Goal: Check status: Check status

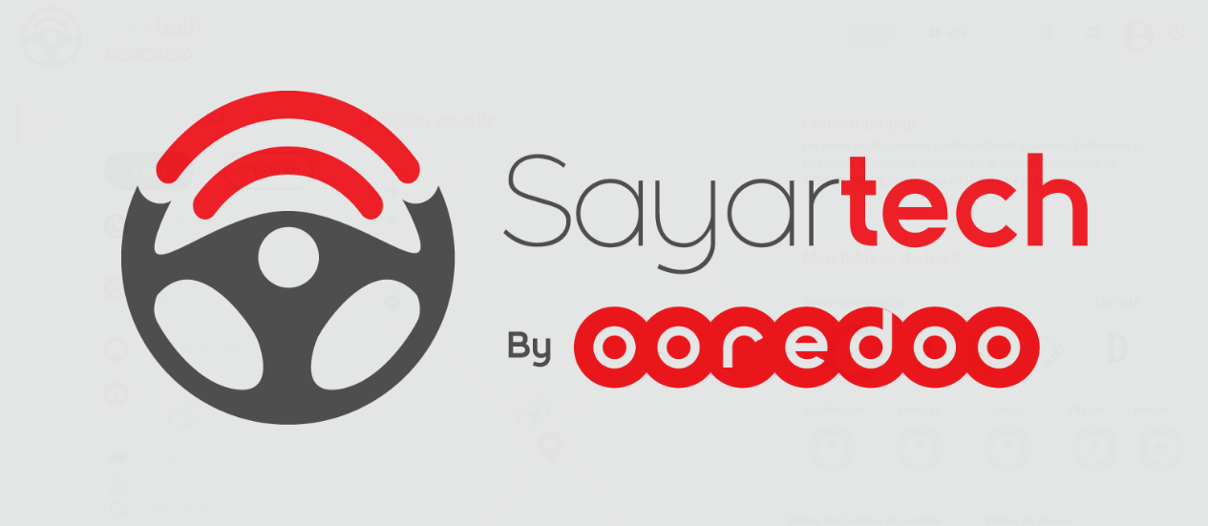
scroll to position [91, 0]
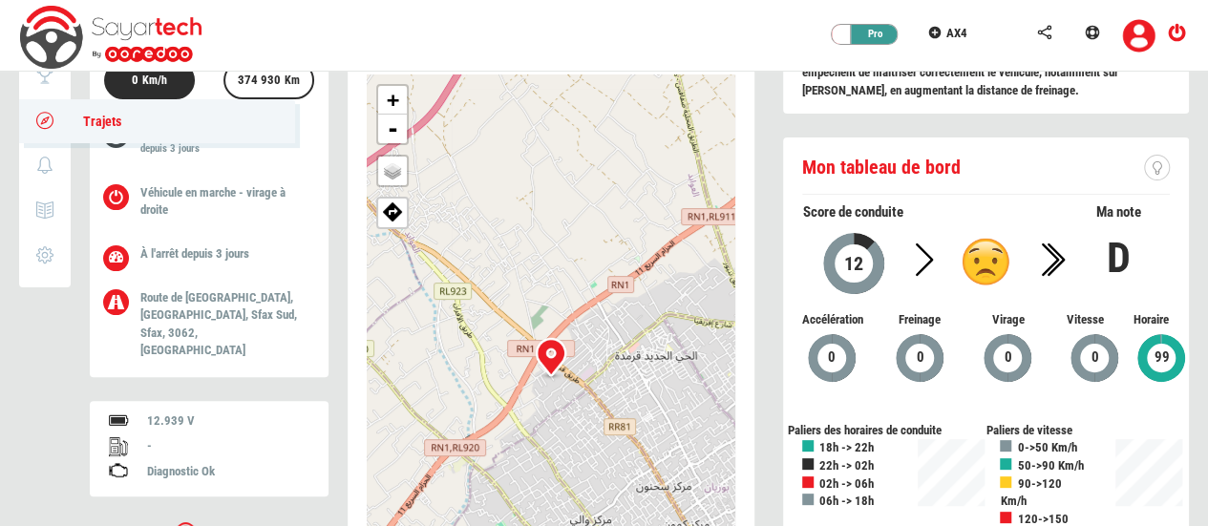
click at [40, 124] on icon at bounding box center [45, 120] width 22 height 13
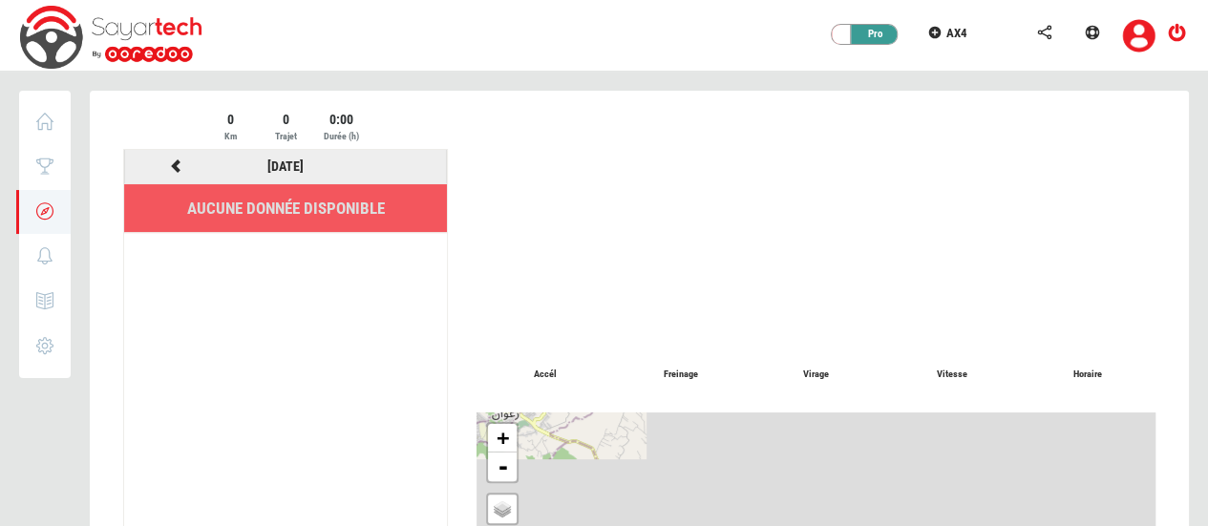
click at [179, 170] on icon at bounding box center [175, 165] width 17 height 13
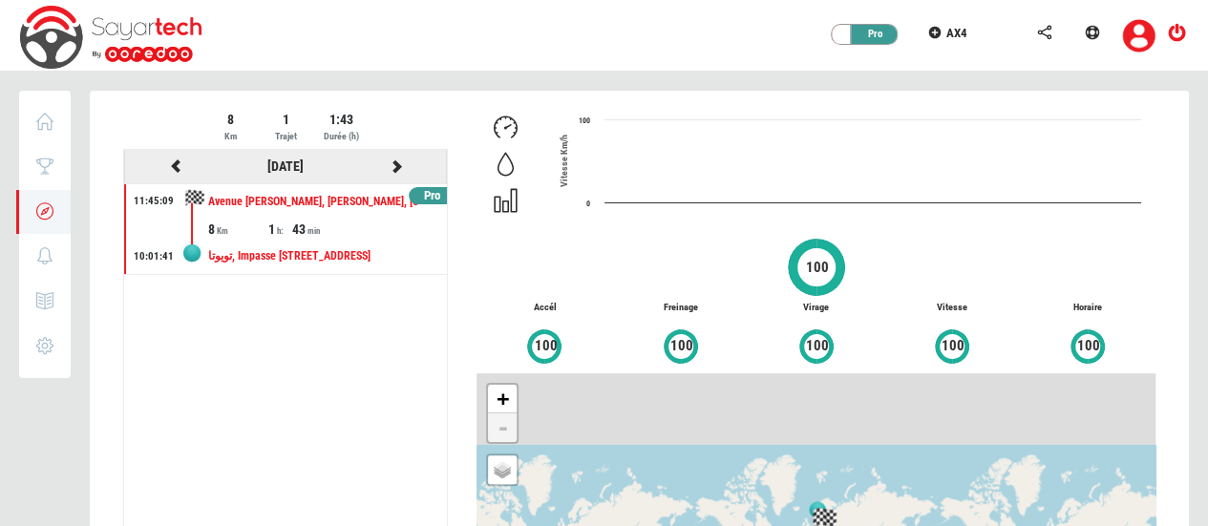
click at [178, 170] on icon at bounding box center [175, 165] width 17 height 13
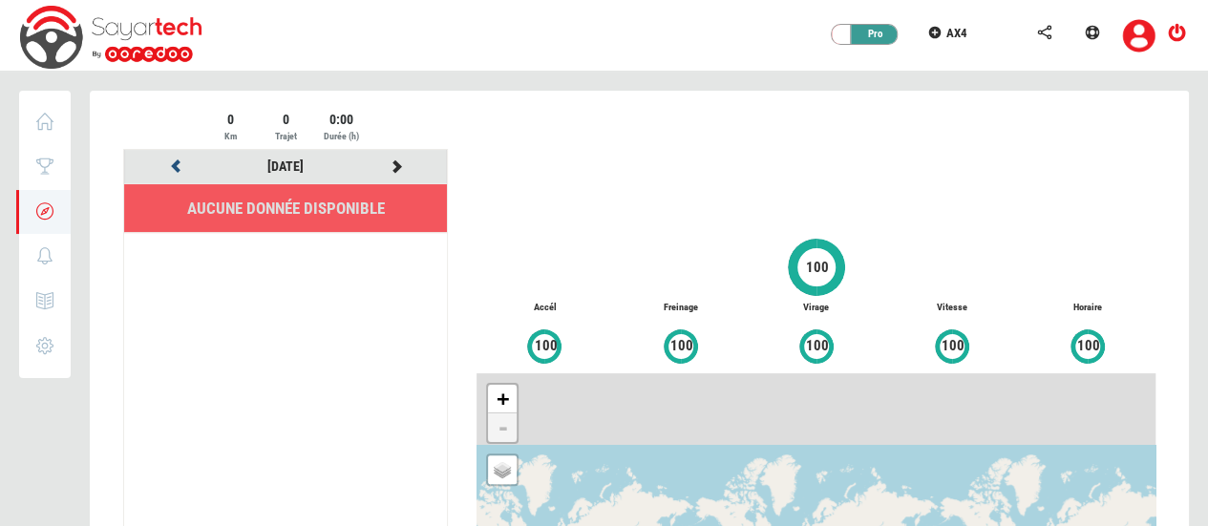
click at [178, 170] on icon at bounding box center [175, 165] width 17 height 13
click at [282, 167] on link "[DATE]" at bounding box center [285, 165] width 36 height 15
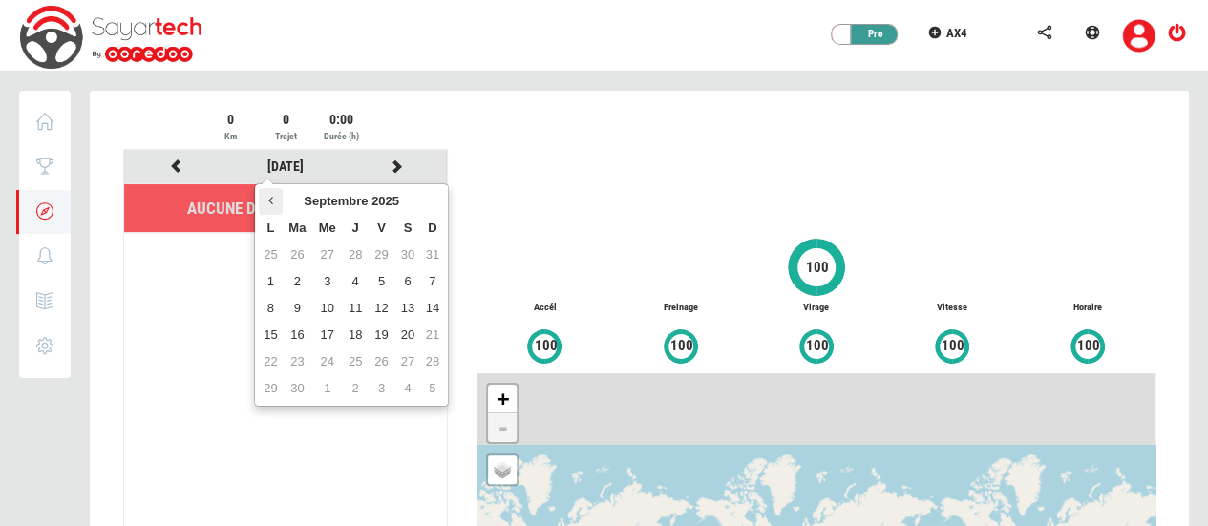
click at [268, 198] on icon at bounding box center [270, 200] width 5 height 13
click at [323, 307] on td "13" at bounding box center [327, 308] width 30 height 27
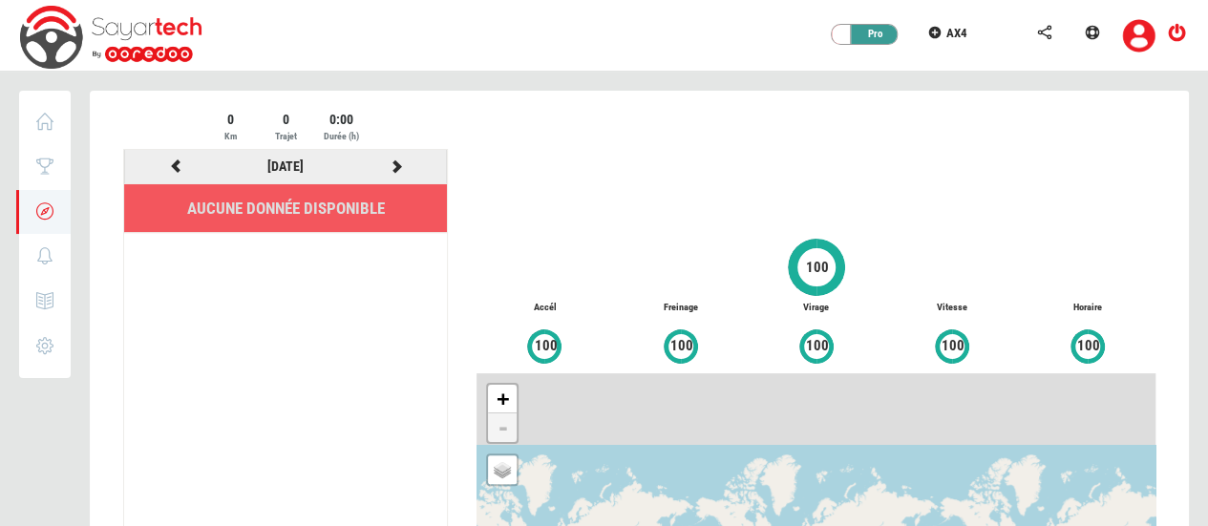
click at [174, 169] on icon at bounding box center [175, 165] width 17 height 13
click at [176, 170] on icon at bounding box center [175, 165] width 17 height 13
click at [175, 159] on icon at bounding box center [175, 165] width 17 height 13
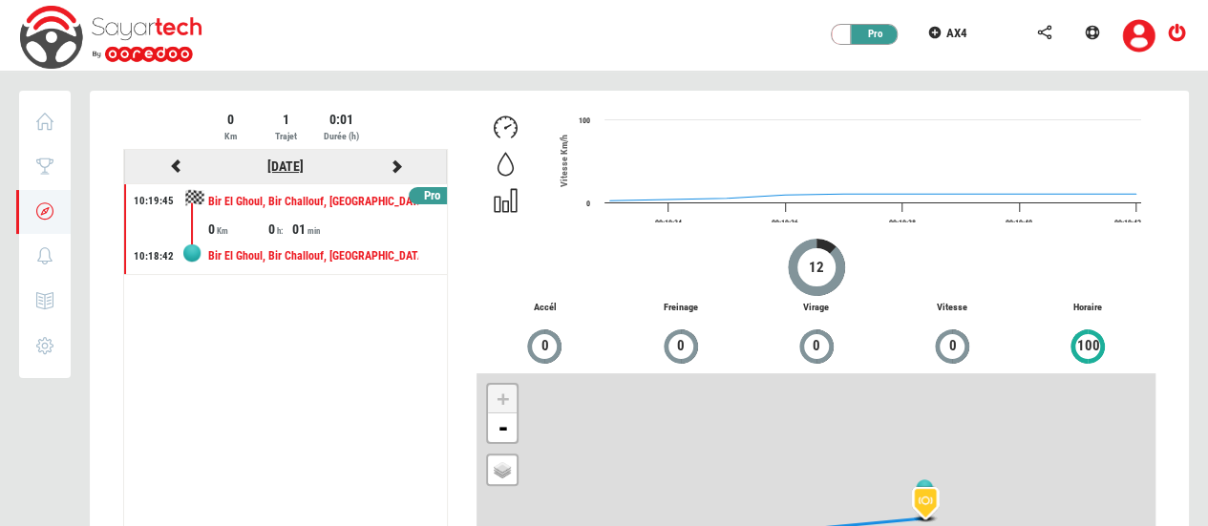
click at [285, 170] on link "[DATE]" at bounding box center [285, 165] width 36 height 15
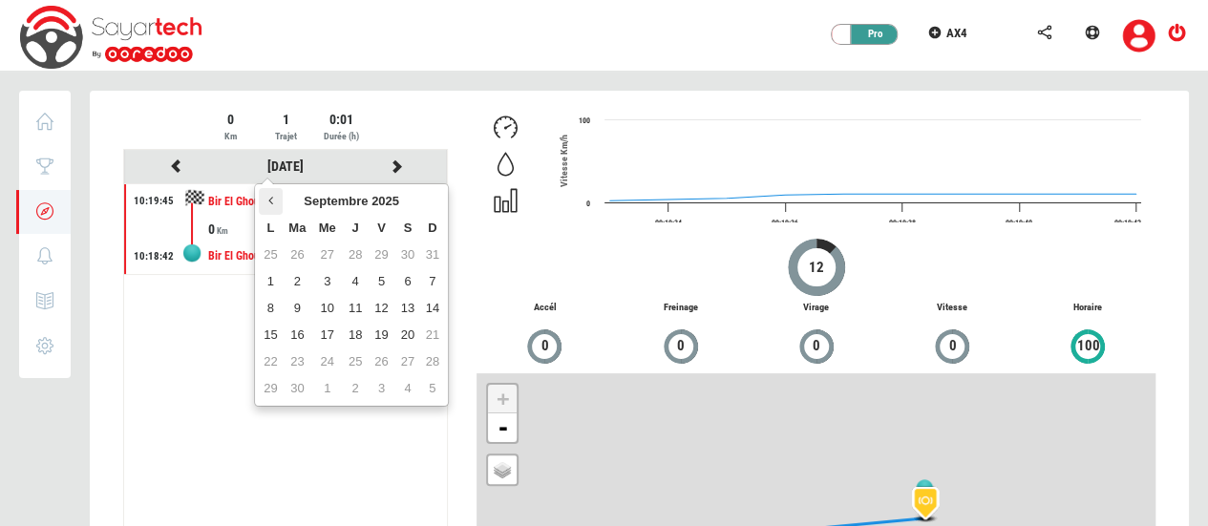
click at [271, 200] on icon at bounding box center [270, 200] width 5 height 13
click at [292, 306] on td "15" at bounding box center [298, 308] width 30 height 27
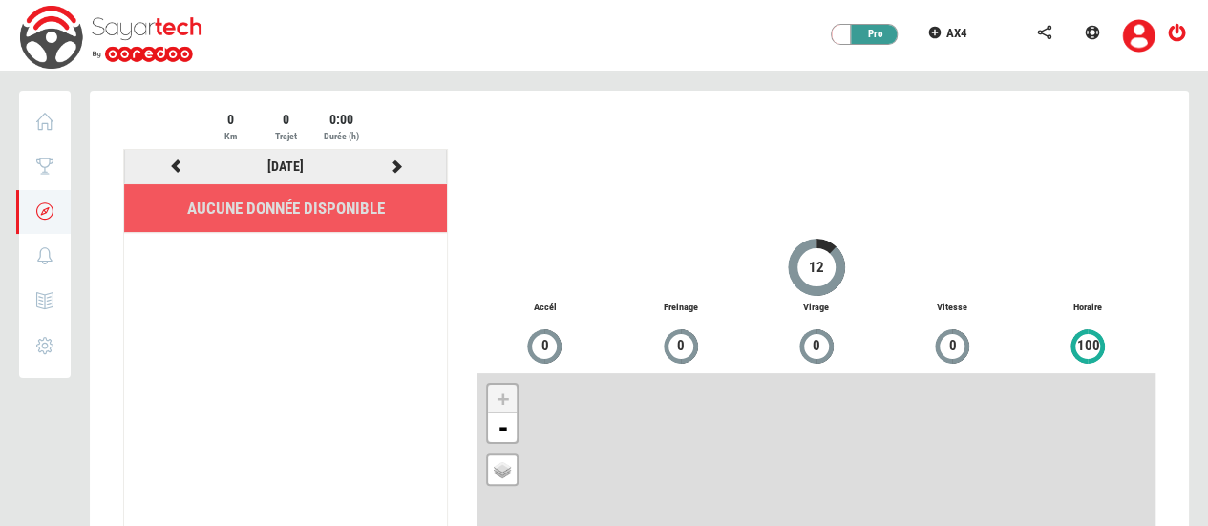
click at [264, 173] on div "[DATE]" at bounding box center [285, 167] width 110 height 24
click at [269, 166] on link "[DATE]" at bounding box center [285, 165] width 36 height 15
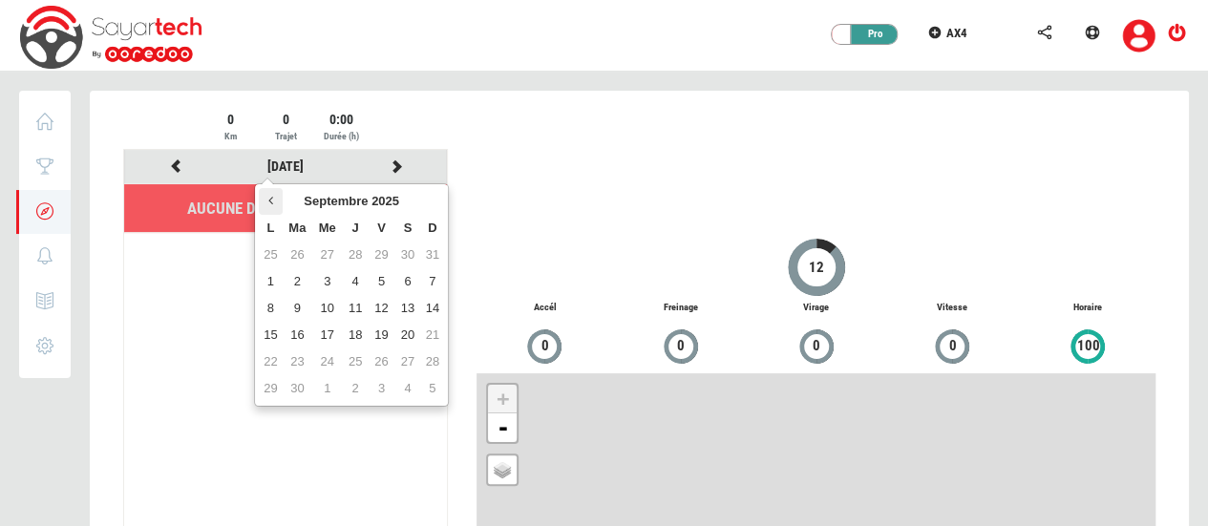
click at [265, 194] on th at bounding box center [270, 201] width 23 height 27
click at [306, 302] on td "13" at bounding box center [298, 308] width 30 height 27
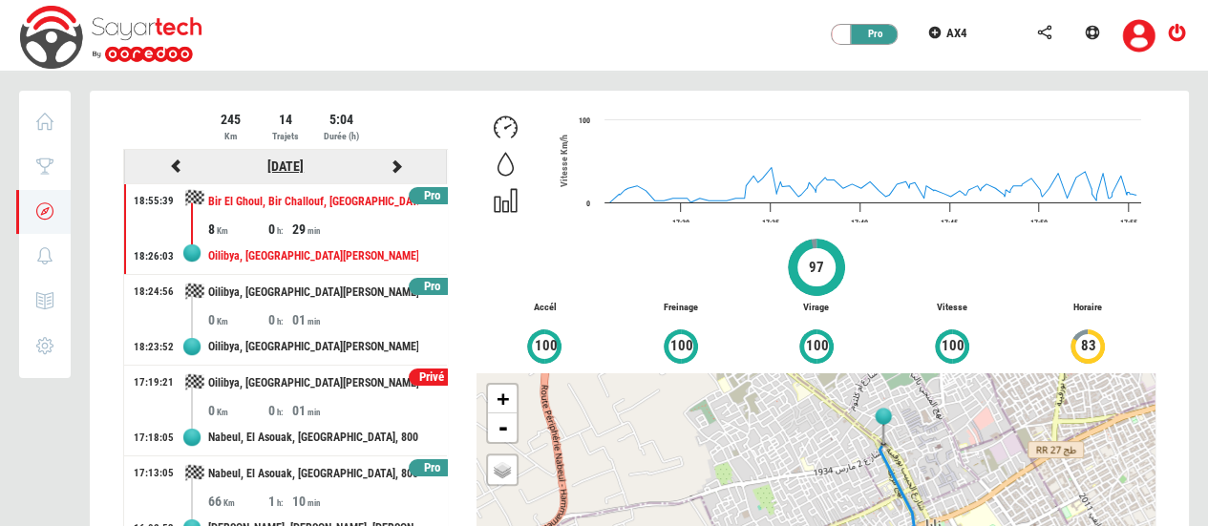
click at [292, 163] on link "[DATE]" at bounding box center [285, 165] width 36 height 15
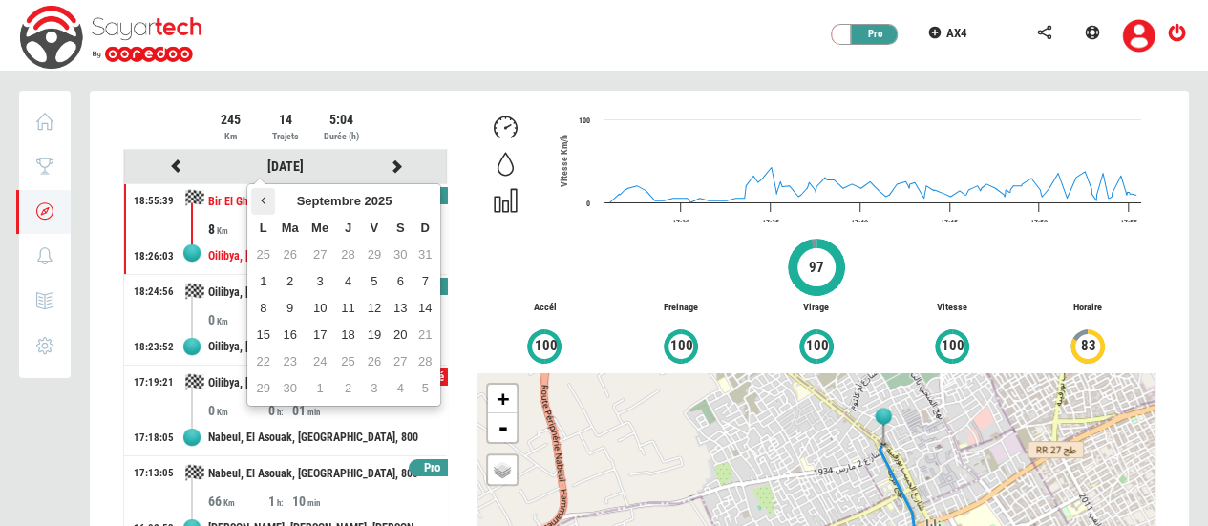
click at [263, 201] on icon at bounding box center [263, 200] width 5 height 13
